Goal: Information Seeking & Learning: Learn about a topic

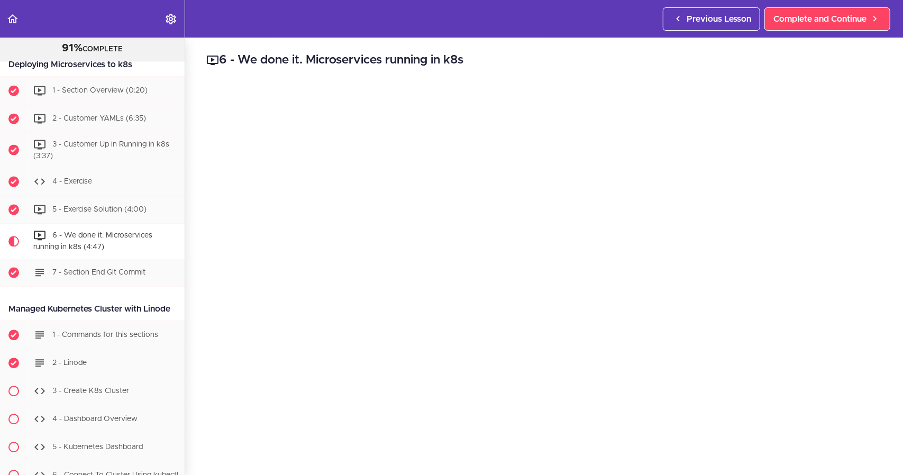
scroll to position [4266, 0]
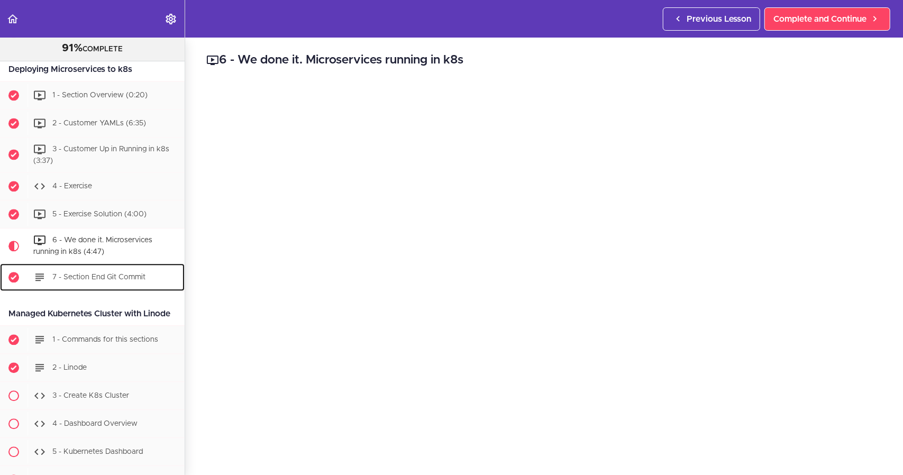
click at [103, 289] on div "7 - Section End Git Commit" at bounding box center [106, 277] width 157 height 23
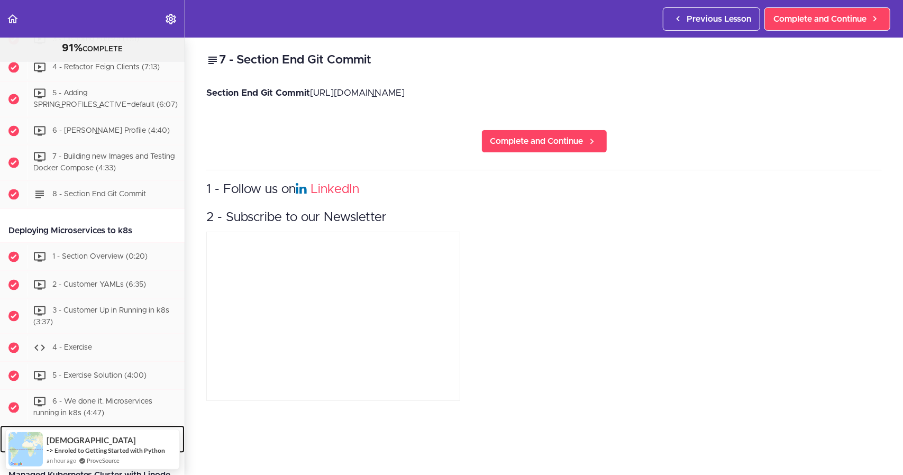
scroll to position [4183, 0]
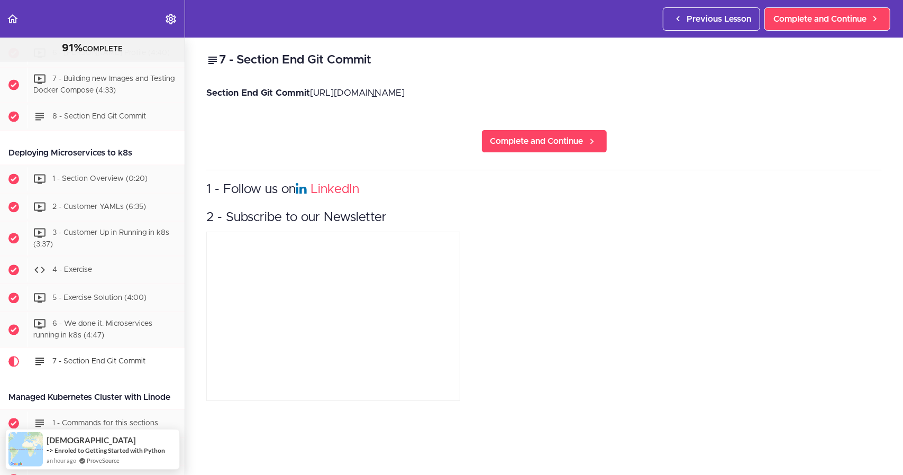
drag, startPoint x: 133, startPoint y: 199, endPoint x: 8, endPoint y: 204, distance: 125.0
click at [8, 165] on div "Deploying Microservices to k8s" at bounding box center [92, 153] width 185 height 24
copy div "Deploying Microservices to k8s"
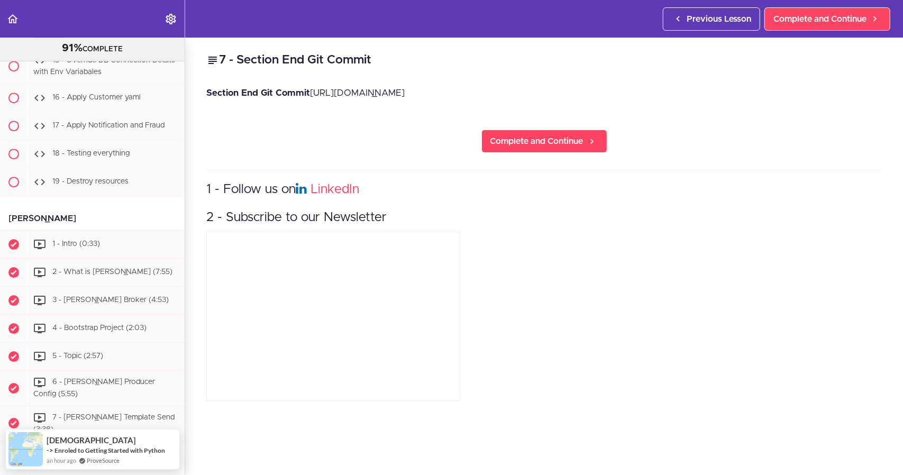
scroll to position [4924, 0]
click at [87, 255] on div "1 - Intro (0:33)" at bounding box center [106, 243] width 157 height 23
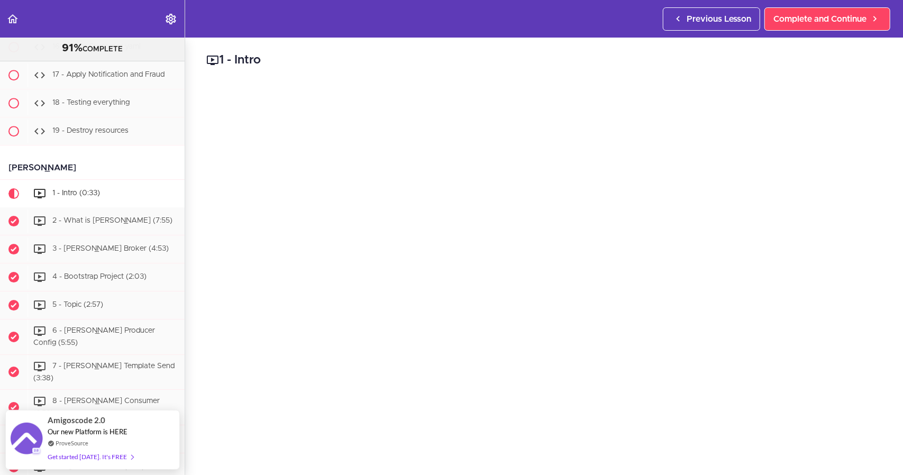
scroll to position [5080, 0]
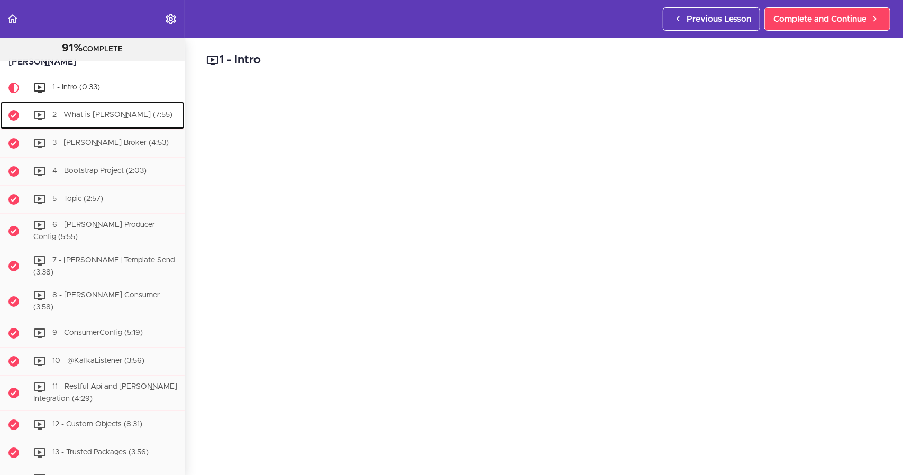
click at [96, 119] on span "2 - What is [PERSON_NAME] (7:55)" at bounding box center [112, 114] width 120 height 7
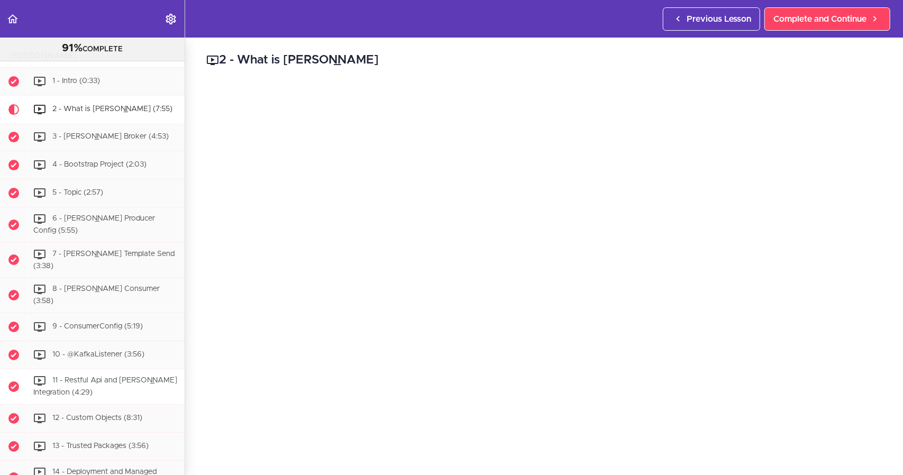
scroll to position [5054, 0]
